Goal: Navigation & Orientation: Find specific page/section

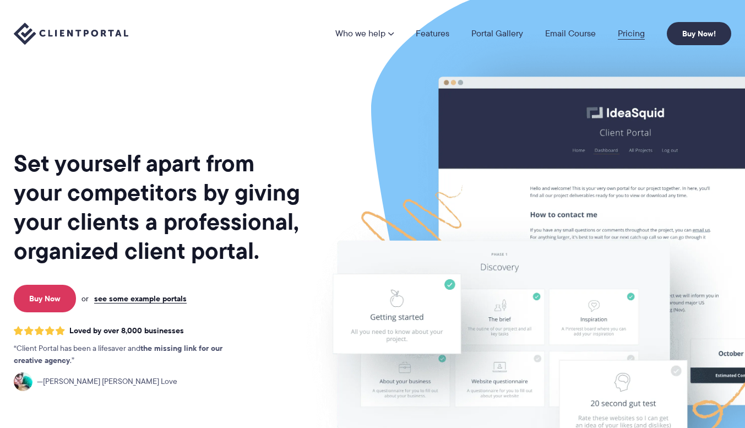
click at [635, 36] on link "Pricing" at bounding box center [631, 33] width 27 height 9
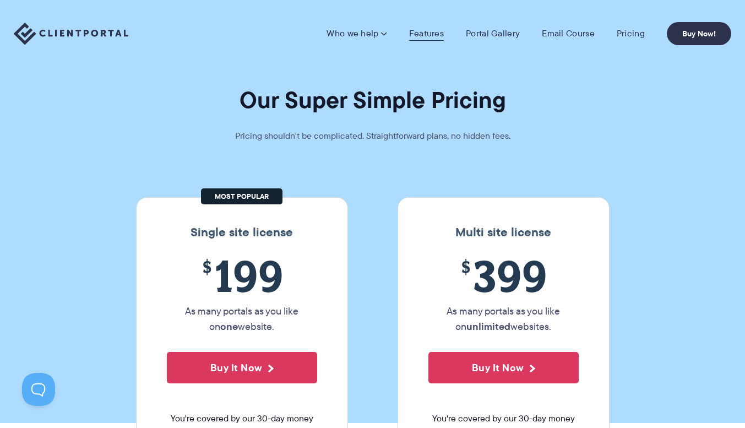
click at [430, 30] on link "Features" at bounding box center [426, 33] width 35 height 11
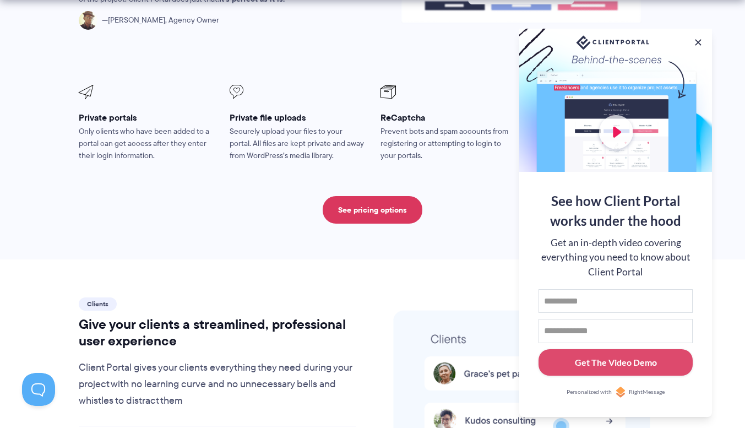
scroll to position [2203, 0]
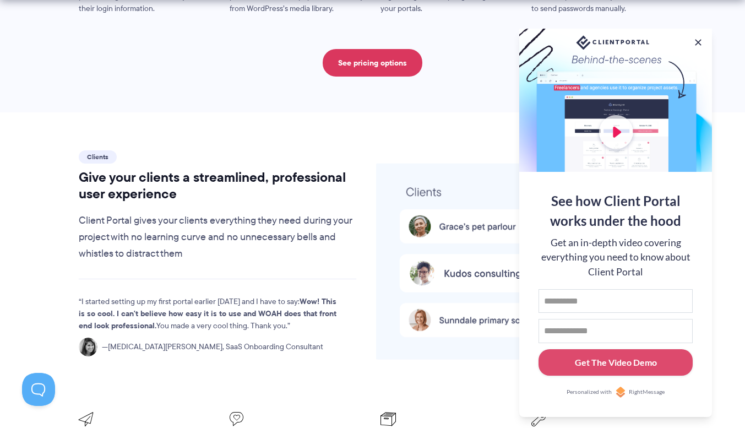
click at [371, 191] on div at bounding box center [521, 265] width 310 height 234
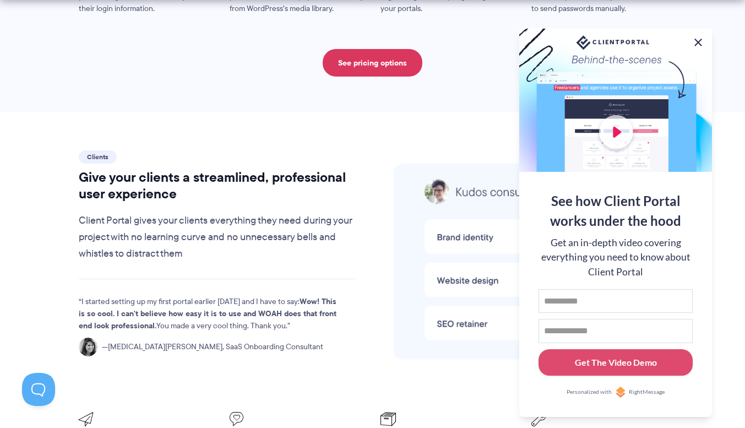
click at [696, 39] on button at bounding box center [698, 42] width 13 height 13
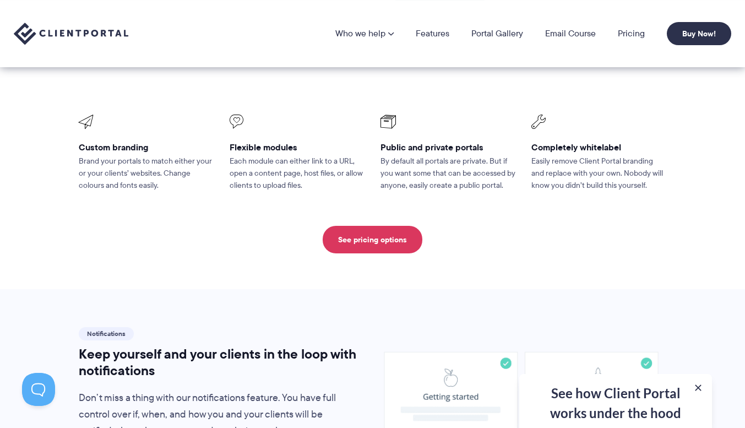
scroll to position [0, 0]
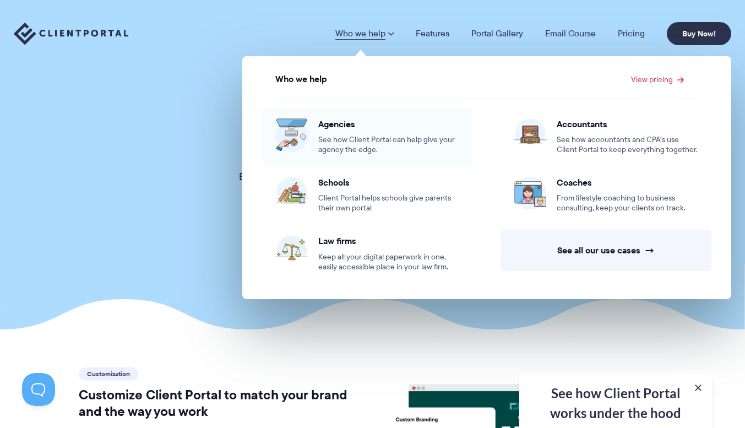
click at [334, 128] on span "Agencies" at bounding box center [389, 123] width 142 height 11
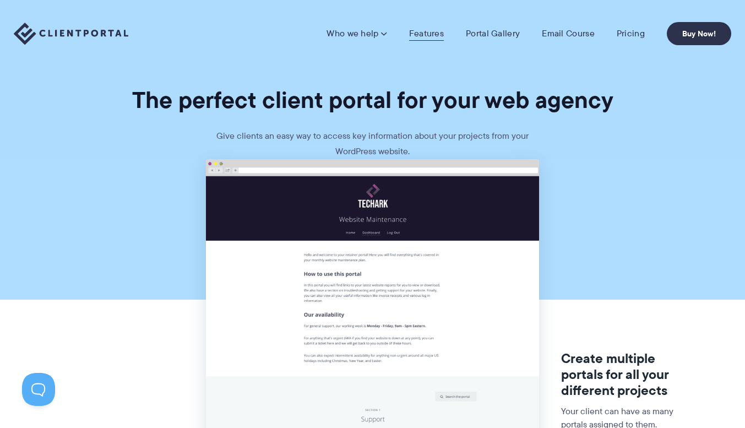
click at [438, 36] on link "Features" at bounding box center [426, 33] width 35 height 11
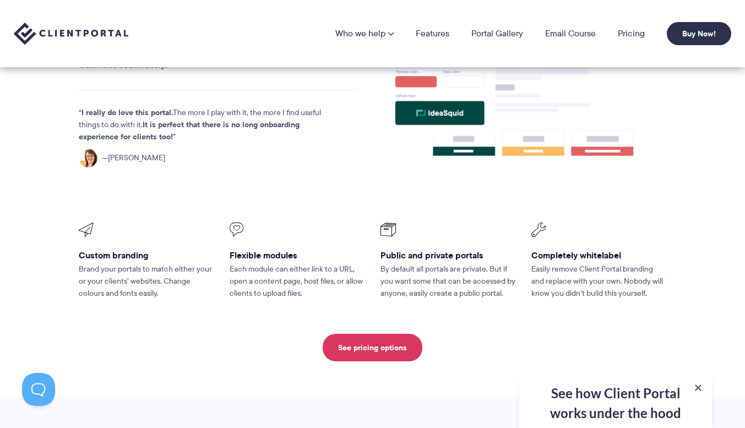
scroll to position [259, 0]
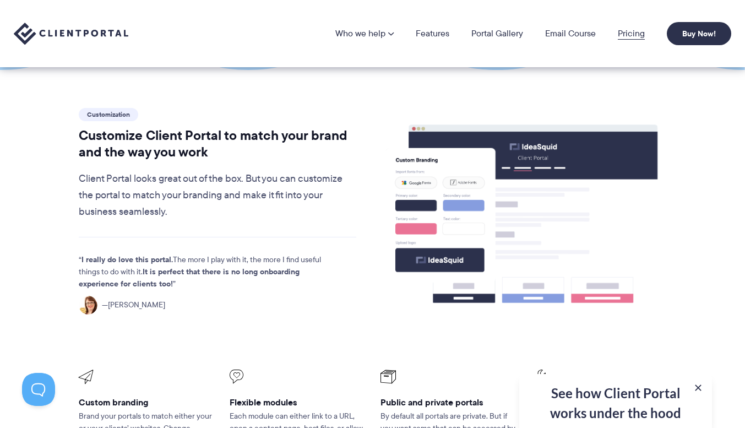
click at [626, 35] on link "Pricing" at bounding box center [631, 33] width 27 height 9
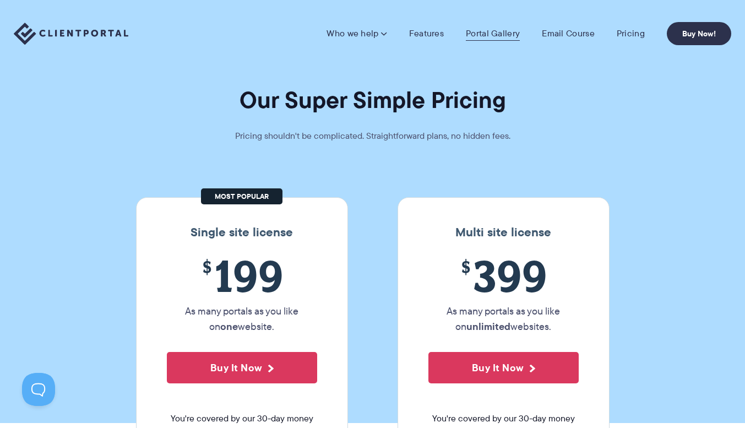
click at [493, 32] on link "Portal Gallery" at bounding box center [493, 33] width 54 height 11
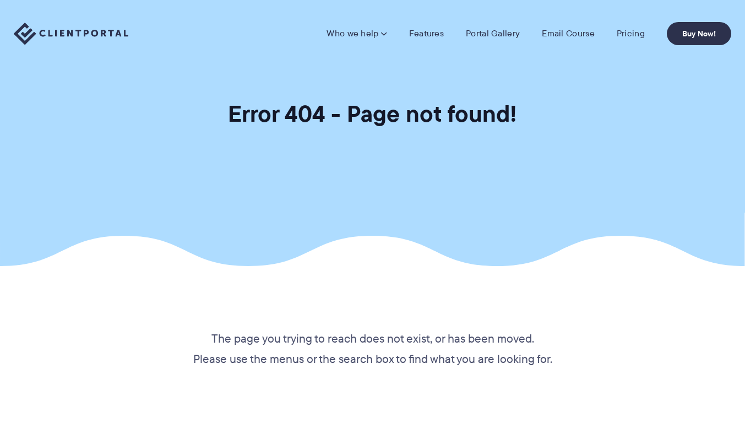
click at [106, 32] on img at bounding box center [71, 34] width 115 height 23
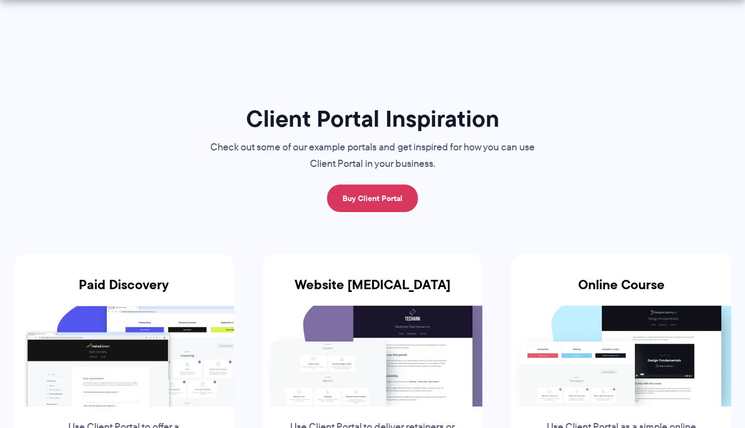
scroll to position [294, 0]
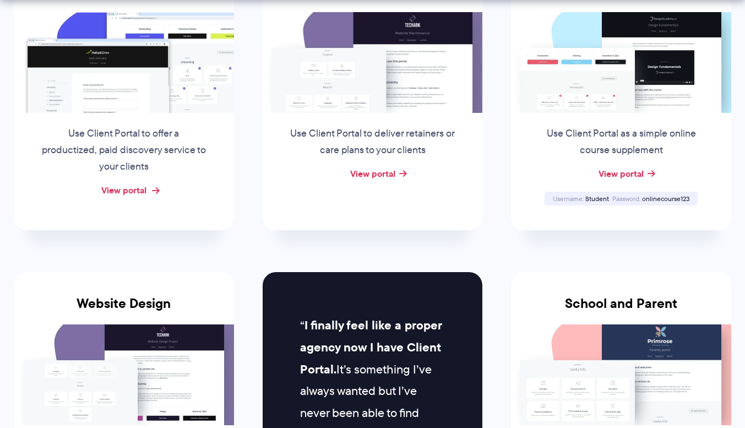
click at [136, 191] on link "View portal" at bounding box center [123, 189] width 45 height 13
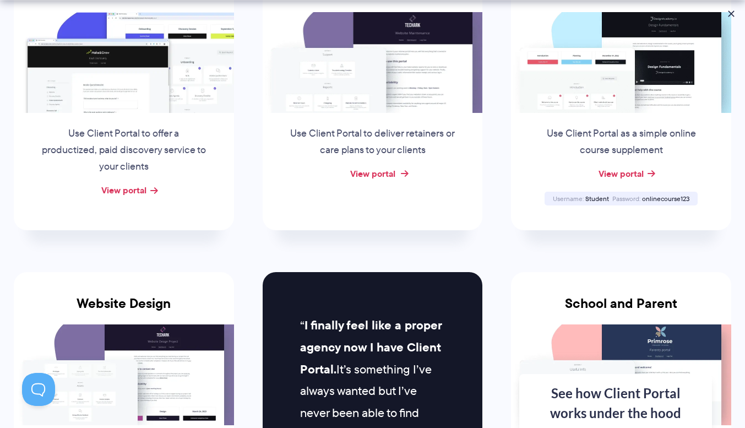
click at [370, 173] on link "View portal" at bounding box center [372, 173] width 45 height 13
click at [630, 175] on link "View portal" at bounding box center [621, 173] width 45 height 13
drag, startPoint x: 587, startPoint y: 197, endPoint x: 610, endPoint y: 196, distance: 23.2
click at [610, 196] on div "Username Student" at bounding box center [580, 198] width 59 height 7
drag, startPoint x: 642, startPoint y: 198, endPoint x: 715, endPoint y: 196, distance: 72.7
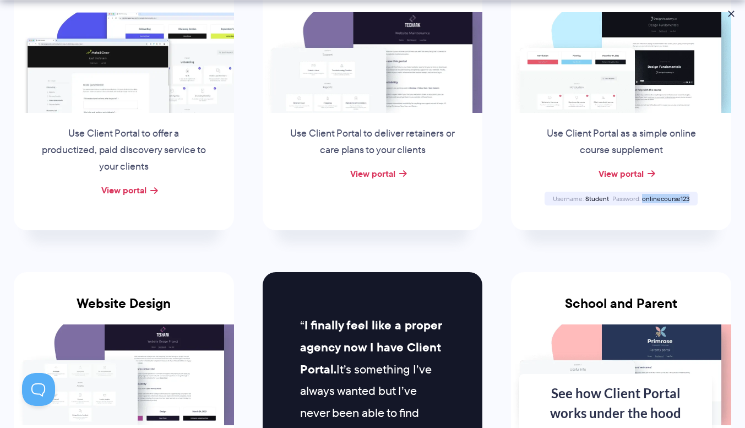
click at [715, 197] on div "Online Course Use Client Portal as a simple online course supplement View porta…" at bounding box center [621, 95] width 220 height 270
copy span "onlinecourse123"
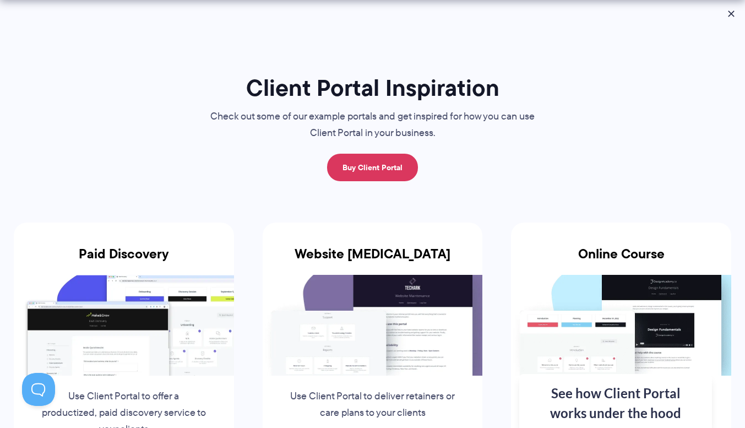
scroll to position [0, 0]
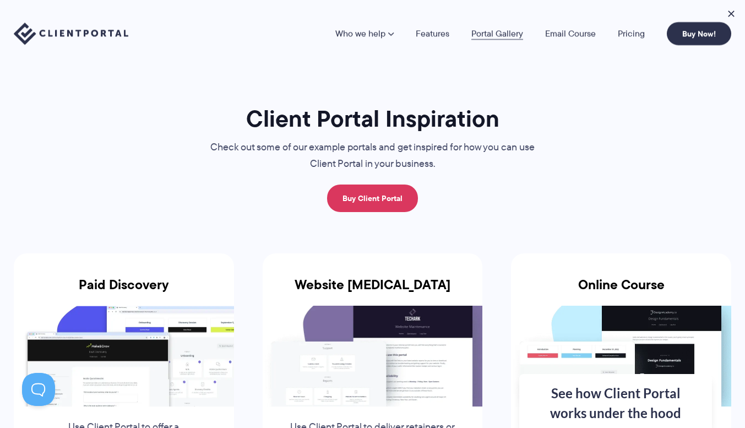
click at [512, 36] on link "Portal Gallery" at bounding box center [497, 33] width 52 height 9
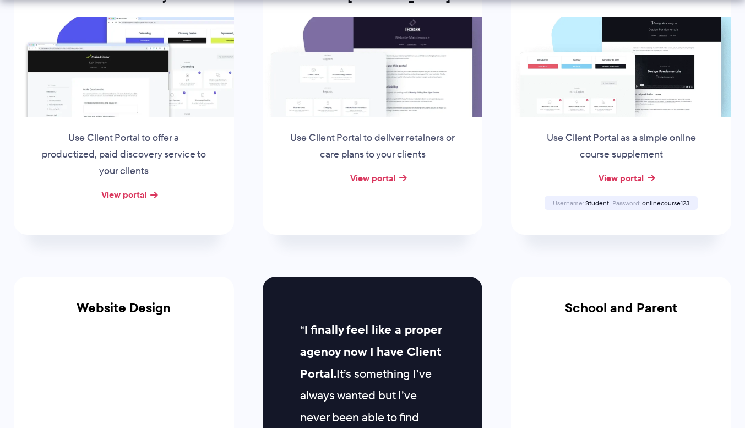
scroll to position [294, 0]
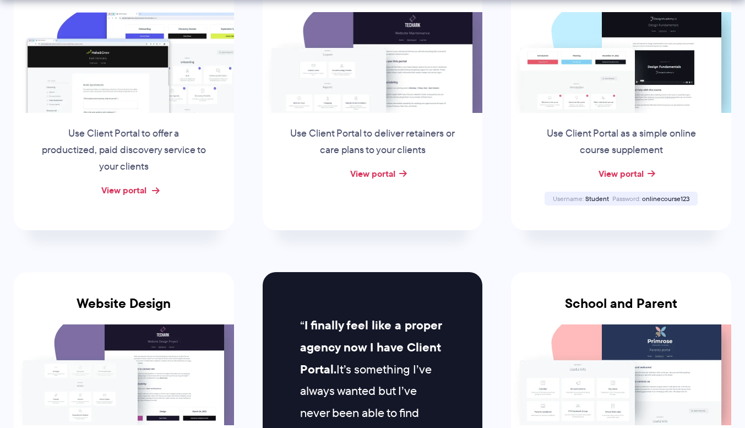
click at [122, 189] on link "View portal" at bounding box center [123, 189] width 45 height 13
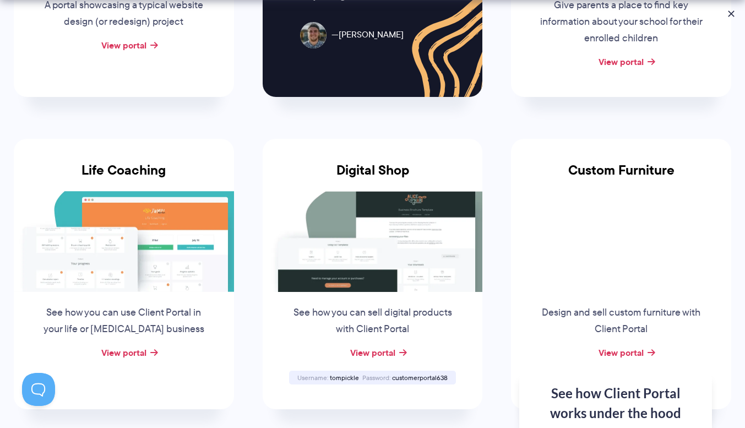
scroll to position [881, 0]
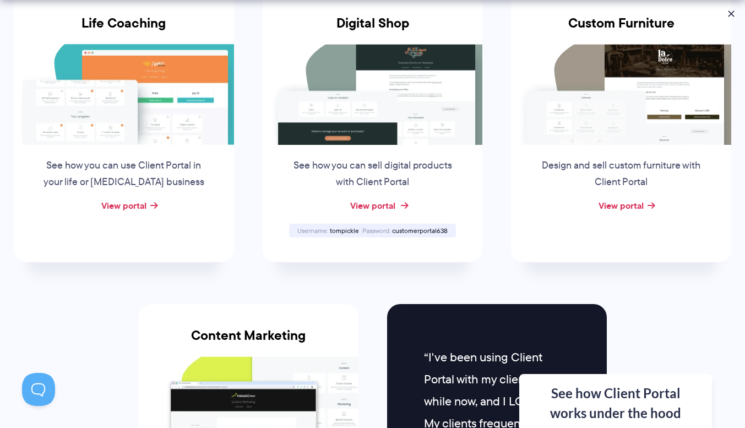
click at [375, 205] on link "View portal" at bounding box center [372, 205] width 45 height 13
click at [630, 204] on link "View portal" at bounding box center [621, 205] width 45 height 13
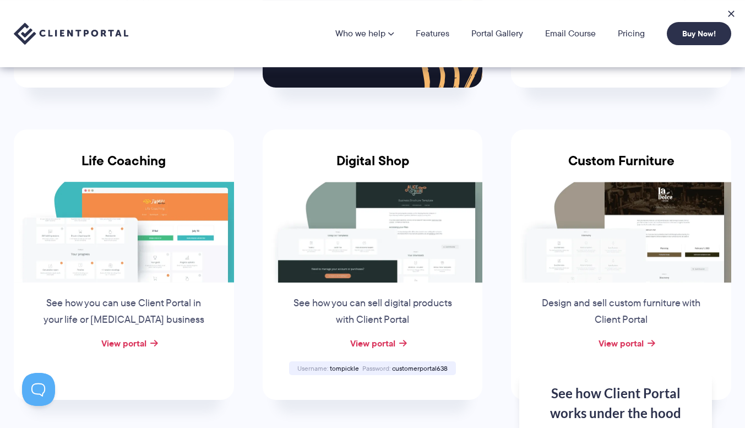
scroll to position [734, 0]
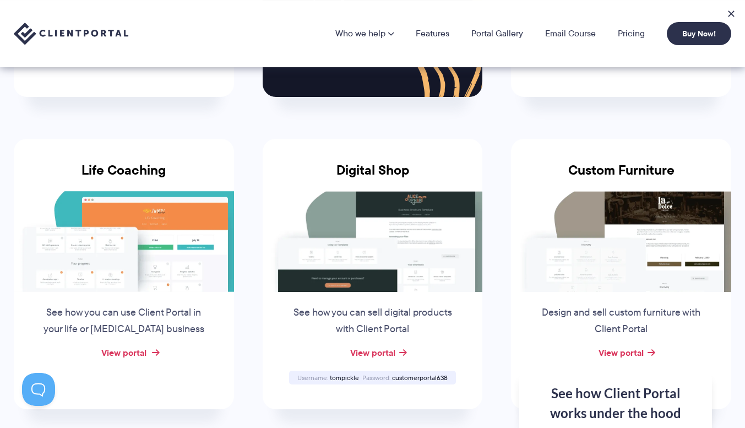
click at [119, 351] on link "View portal" at bounding box center [123, 352] width 45 height 13
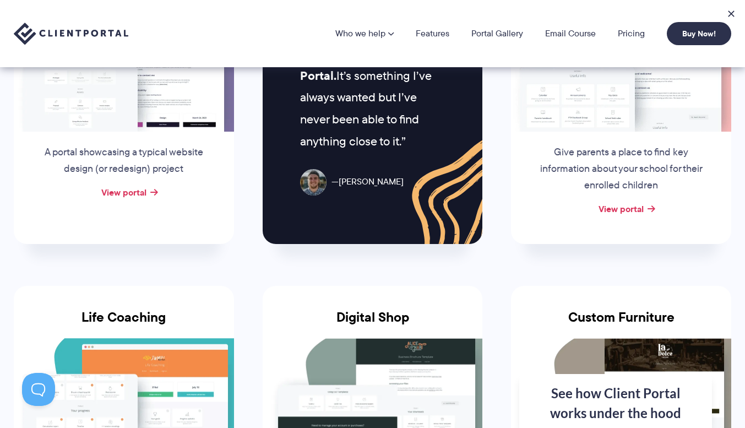
scroll to position [441, 0]
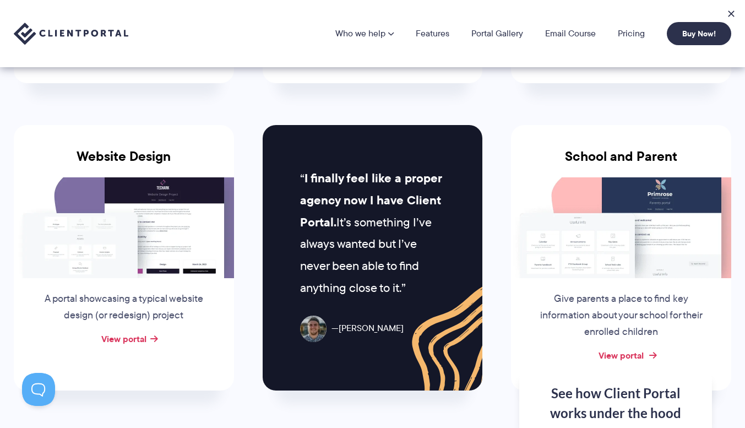
click at [625, 354] on link "View portal" at bounding box center [621, 355] width 45 height 13
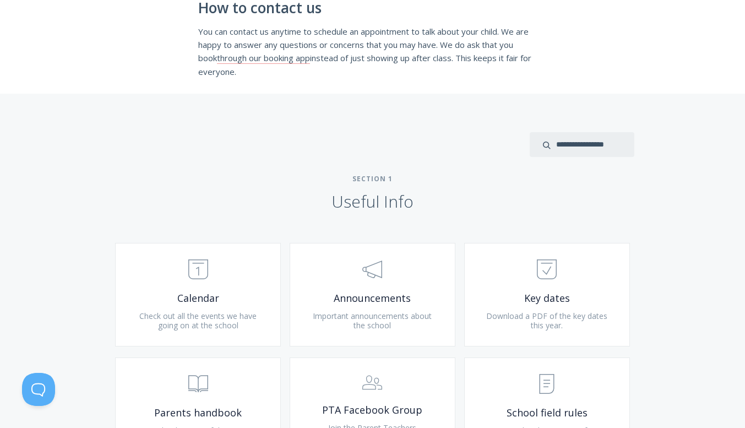
scroll to position [441, 0]
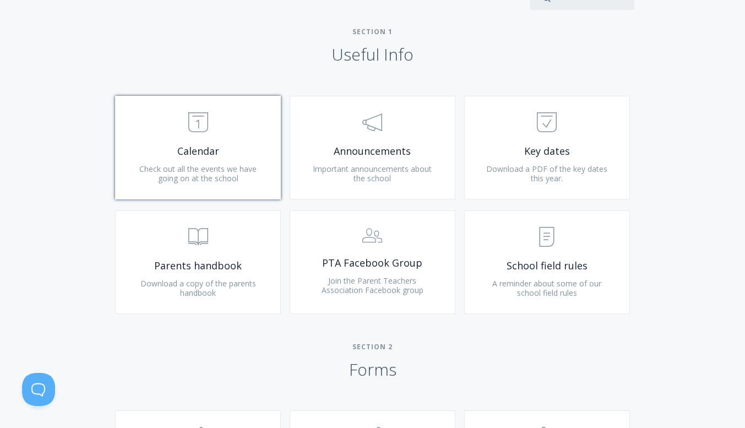
click at [223, 165] on span "Check out all the events we have going on at the school" at bounding box center [197, 174] width 117 height 20
